Goal: Information Seeking & Learning: Learn about a topic

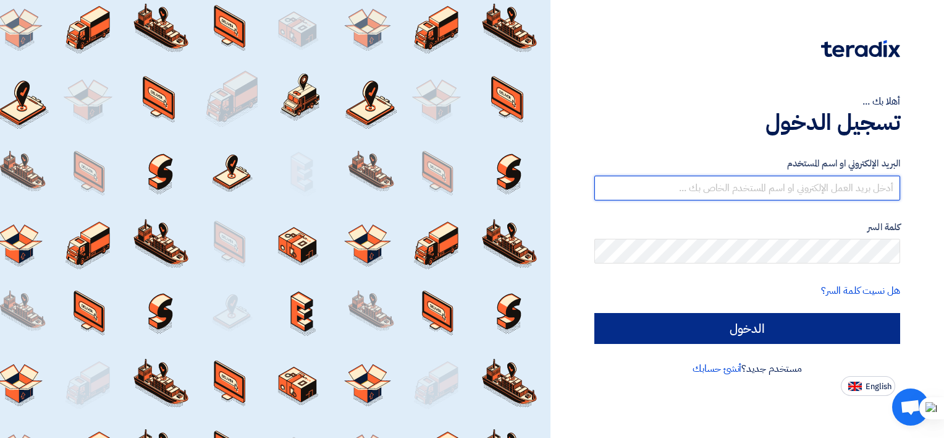
type input "[EMAIL_ADDRESS][DOMAIN_NAME]"
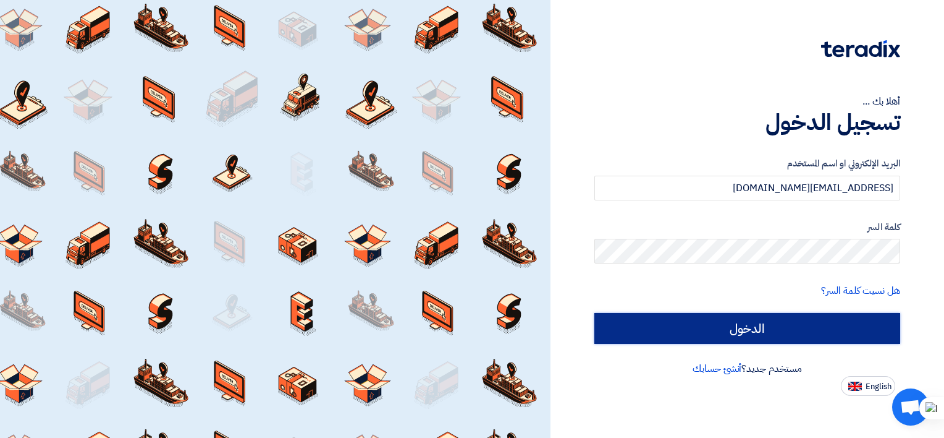
click at [730, 321] on input "الدخول" at bounding box center [747, 328] width 306 height 31
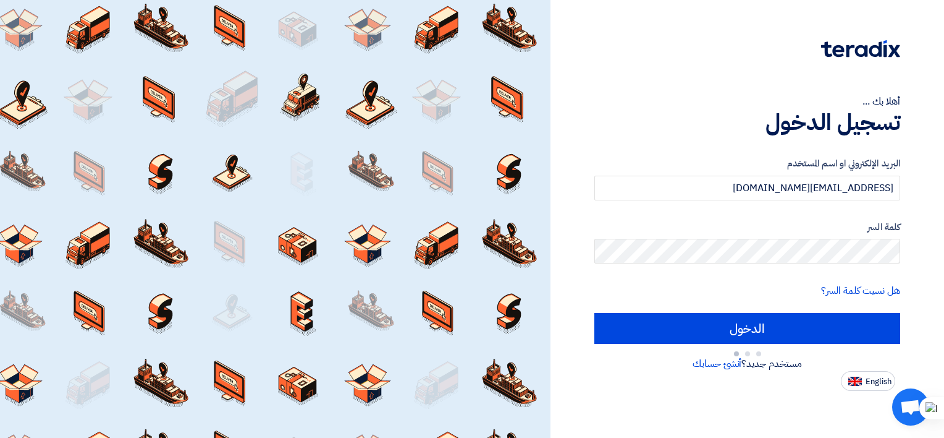
type input "Sign in"
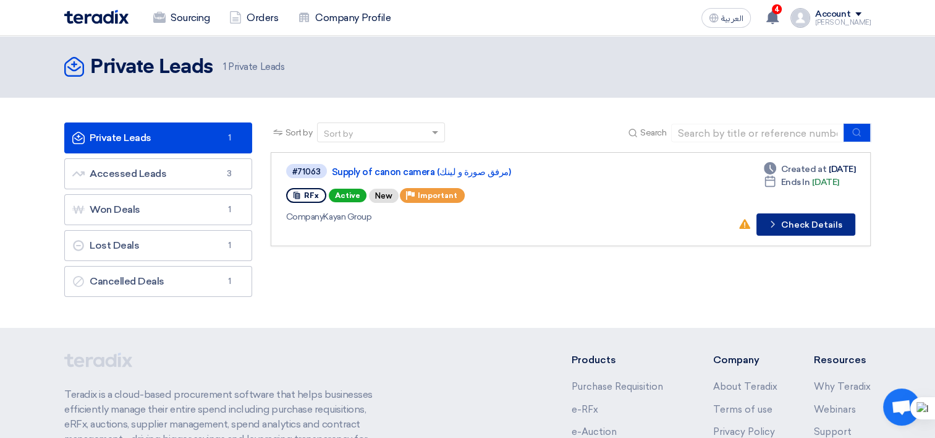
click at [782, 227] on button "Check details Check Details" at bounding box center [805, 224] width 99 height 22
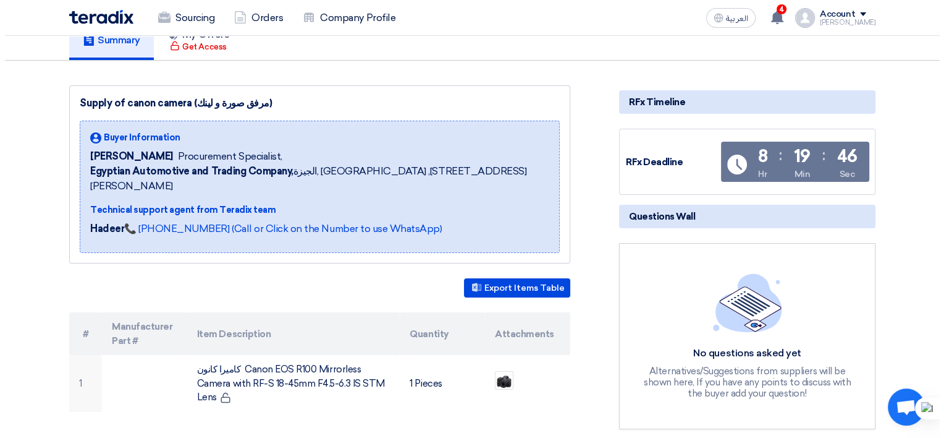
scroll to position [124, 0]
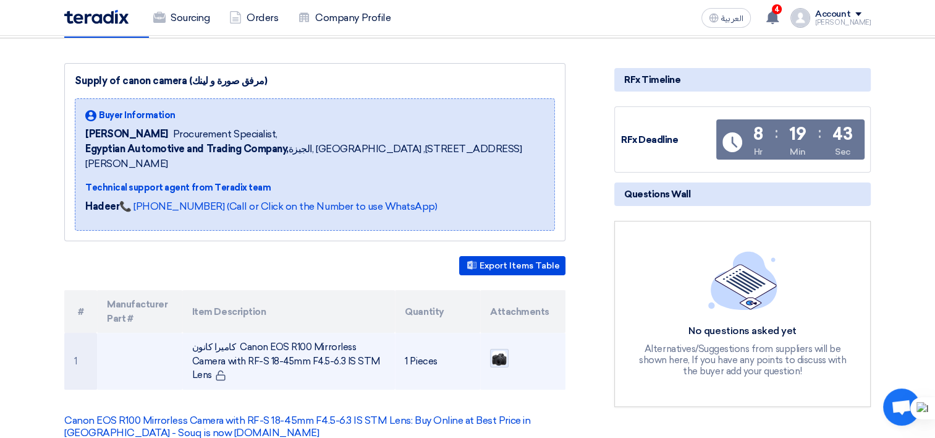
click at [505, 349] on img at bounding box center [499, 357] width 17 height 17
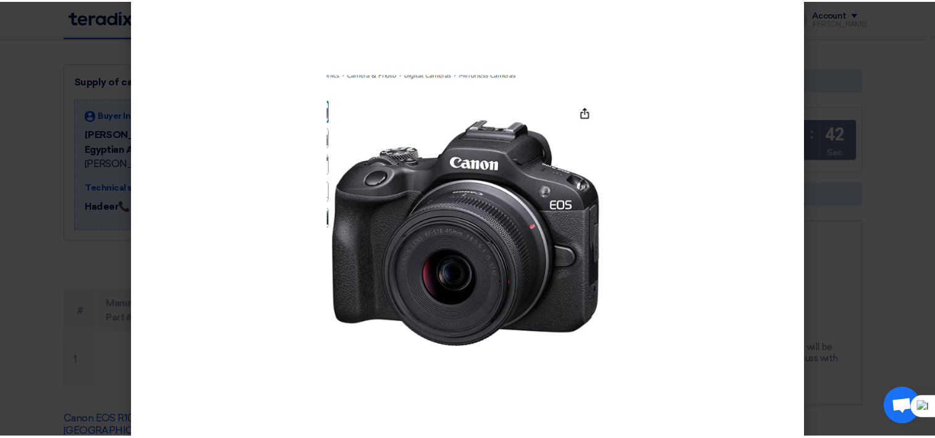
scroll to position [41, 0]
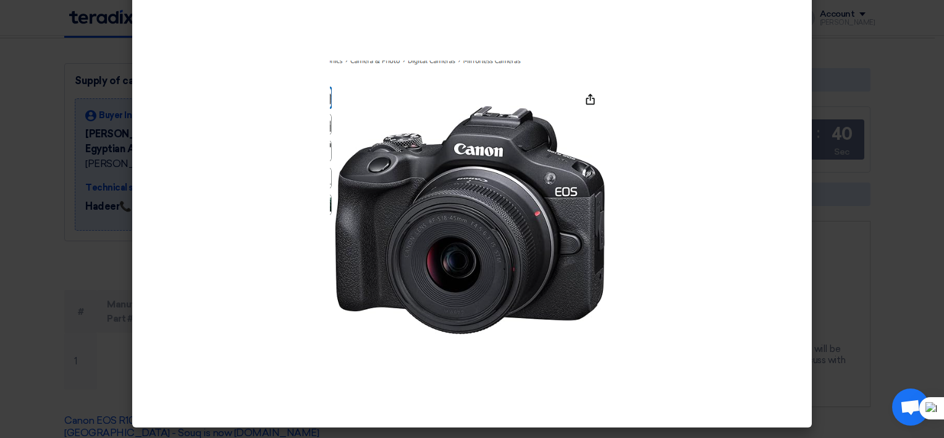
click at [886, 156] on modal-container at bounding box center [472, 219] width 944 height 438
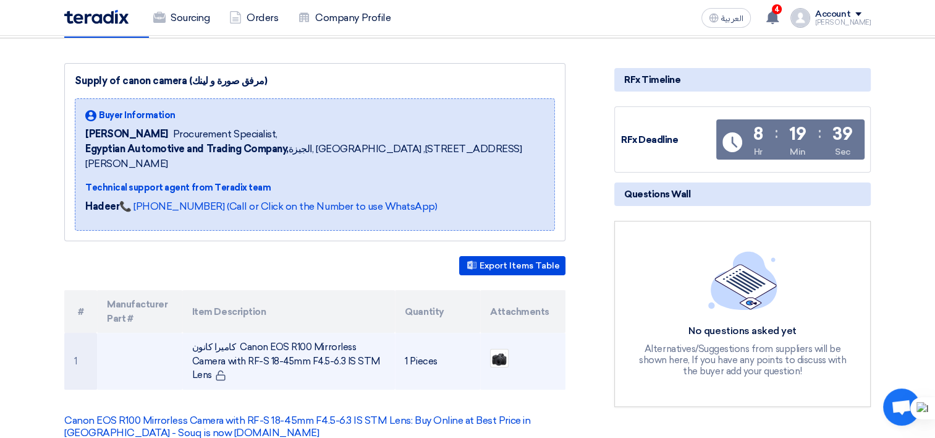
click at [334, 344] on td "كاميرا كانون Canon EOS R100 Mirrorless Camera with RF-S 18-45mm F4.5-6.3 IS STM…" at bounding box center [288, 360] width 213 height 57
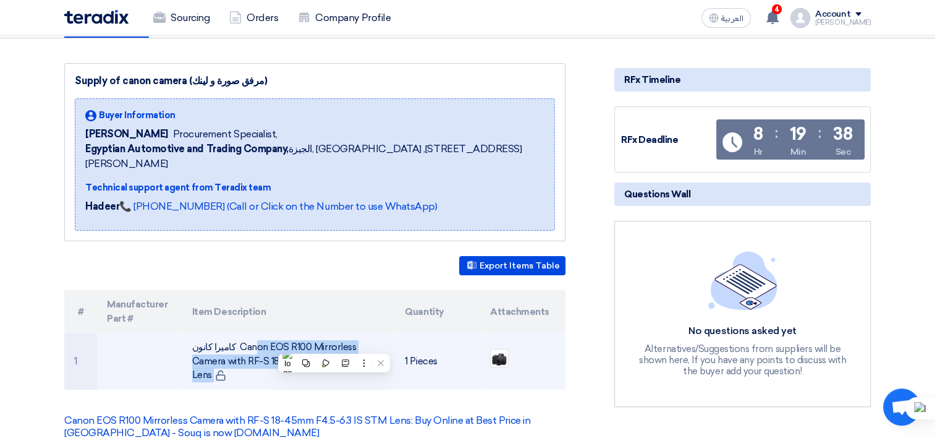
click at [334, 344] on td "كاميرا كانون Canon EOS R100 Mirrorless Camera with RF-S 18-45mm F4.5-6.3 IS STM…" at bounding box center [288, 360] width 213 height 57
copy tr "كاميرا كانون Canon EOS R100 Mirrorless Camera with RF-S 18-45mm F4.5-6.3 IS STM…"
